Goal: Transaction & Acquisition: Purchase product/service

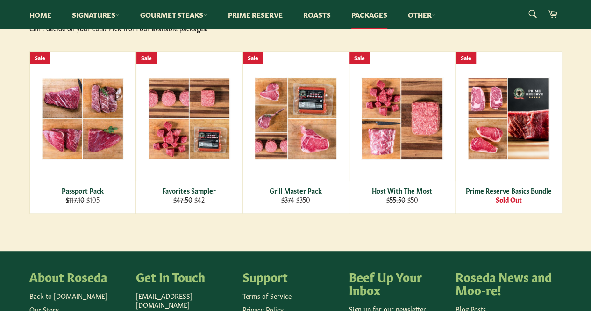
scroll to position [154, 0]
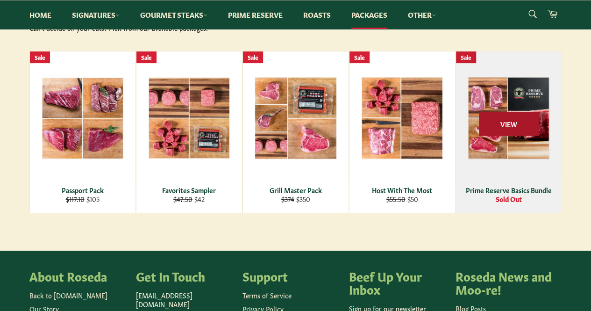
click at [519, 128] on span "View" at bounding box center [509, 124] width 60 height 24
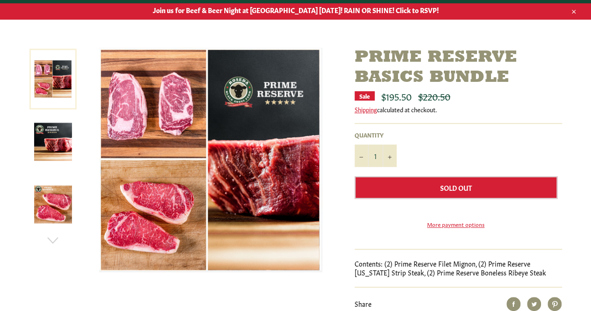
scroll to position [81, 0]
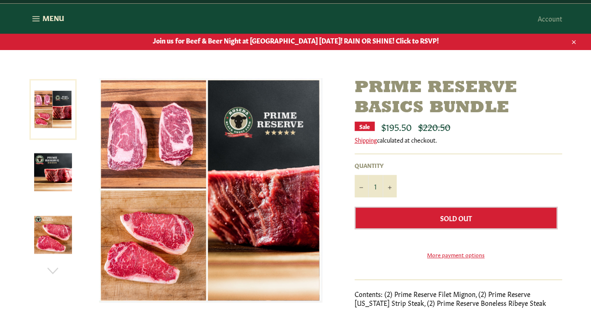
click at [57, 97] on link at bounding box center [52, 109] width 47 height 61
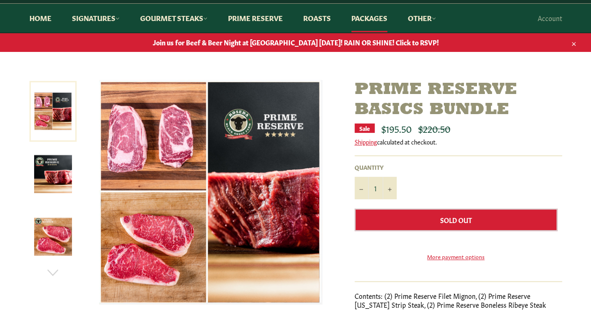
click at [49, 155] on img at bounding box center [53, 174] width 38 height 38
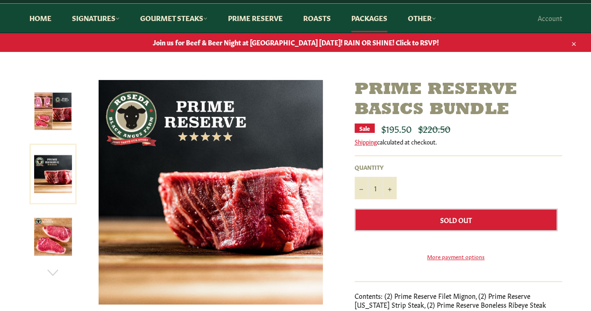
click at [60, 241] on img at bounding box center [53, 236] width 38 height 38
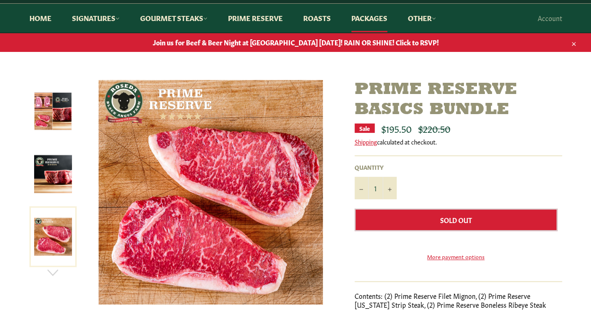
click at [55, 128] on img at bounding box center [53, 111] width 38 height 38
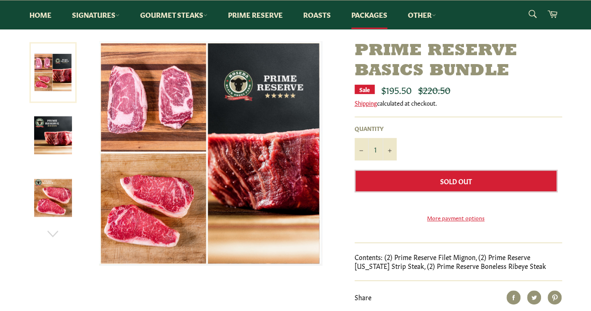
scroll to position [107, 0]
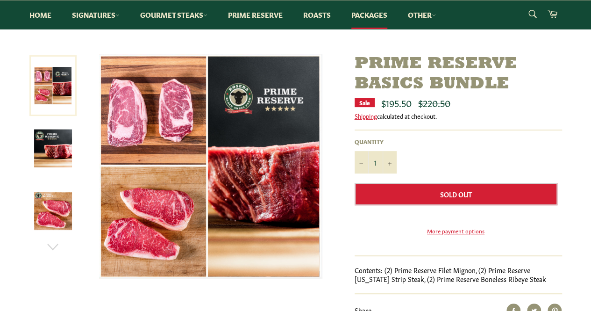
click at [50, 83] on link at bounding box center [52, 85] width 47 height 61
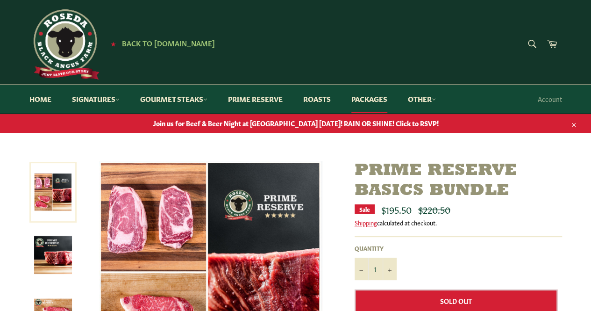
click at [388, 125] on span "Join us for Beef & Beer Night at [GEOGRAPHIC_DATA] [DATE]! RAIN OR SHINE! Click…" at bounding box center [295, 123] width 591 height 9
